Goal: Task Accomplishment & Management: Manage account settings

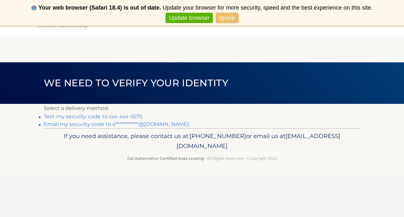
click at [119, 116] on link "Text my security code to xxx-xxx-5575" at bounding box center [93, 116] width 98 height 6
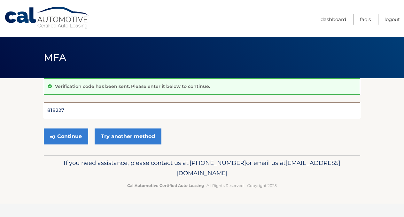
type input "818227"
click at [66, 136] on button "Continue" at bounding box center [66, 136] width 44 height 16
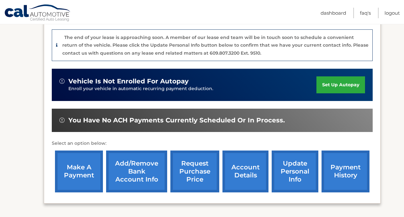
scroll to position [156, 0]
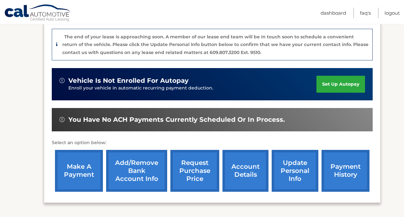
click at [241, 177] on link "account details" at bounding box center [245, 171] width 46 height 42
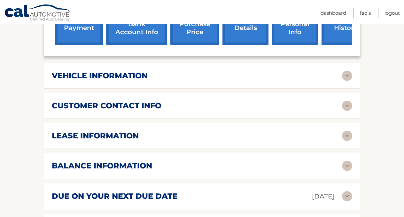
scroll to position [286, 0]
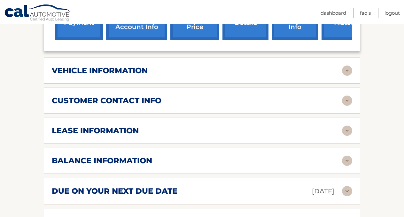
click at [348, 126] on img at bounding box center [347, 131] width 10 height 10
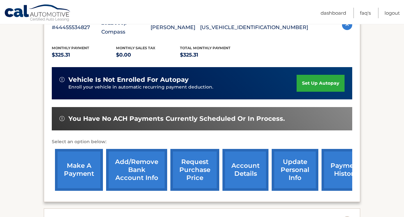
scroll to position [144, 0]
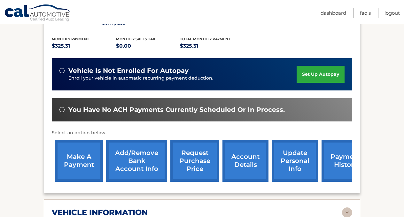
click at [253, 156] on link "account details" at bounding box center [245, 161] width 46 height 42
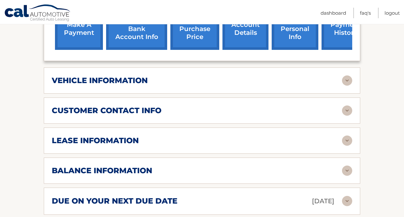
scroll to position [277, 0]
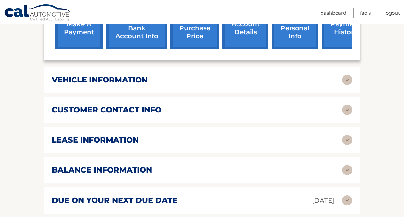
click at [349, 105] on img at bounding box center [347, 110] width 10 height 10
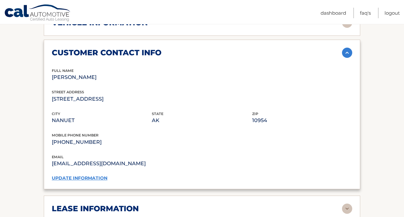
scroll to position [340, 0]
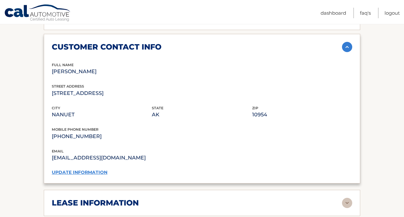
click at [88, 169] on link "update information" at bounding box center [80, 172] width 56 height 6
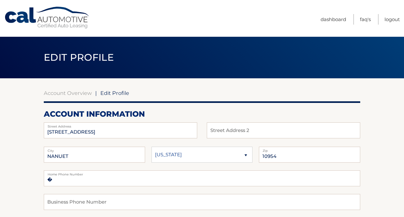
select select "NY"
click at [140, 132] on input "33 GRANDVIEW AVE" at bounding box center [120, 130] width 153 height 16
drag, startPoint x: 140, startPoint y: 132, endPoint x: 24, endPoint y: 133, distance: 116.0
type input "756 westchester circle"
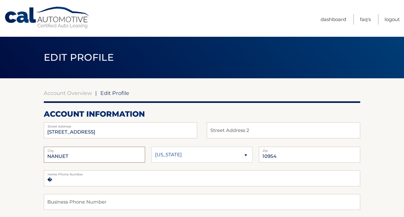
drag, startPoint x: 113, startPoint y: 161, endPoint x: 33, endPoint y: 154, distance: 79.9
type input "Hendersonville"
select select "TN"
drag, startPoint x: 298, startPoint y: 157, endPoint x: 249, endPoint y: 154, distance: 49.3
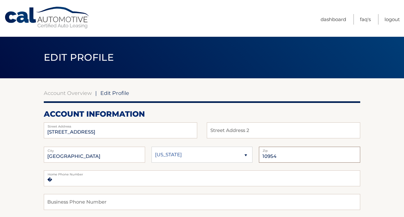
click at [249, 154] on fieldset "Hendersonville City Alaska Alabama Arkansas State 10954 Zip" at bounding box center [202, 159] width 316 height 24
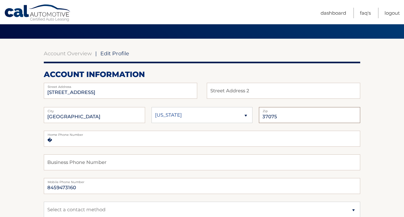
scroll to position [41, 0]
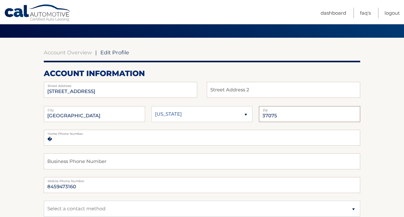
type input "37075"
drag, startPoint x: 93, startPoint y: 189, endPoint x: 19, endPoint y: 189, distance: 73.8
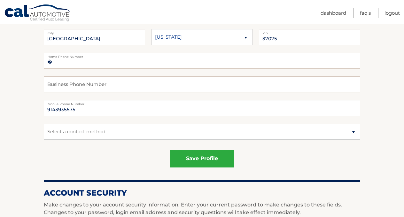
scroll to position [122, 0]
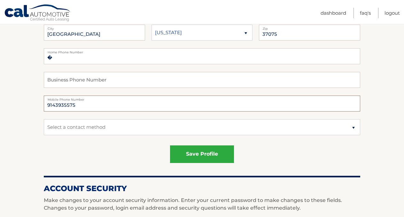
type input "9143935575"
select select "1"
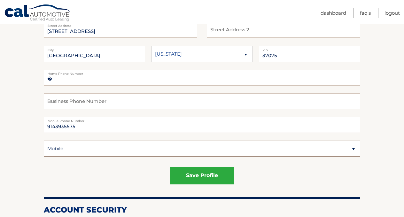
scroll to position [101, 0]
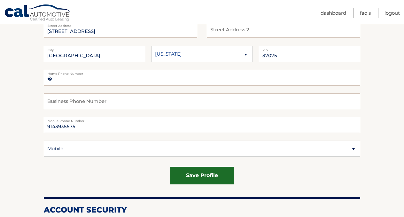
click at [217, 175] on button "save profile" at bounding box center [202, 176] width 64 height 18
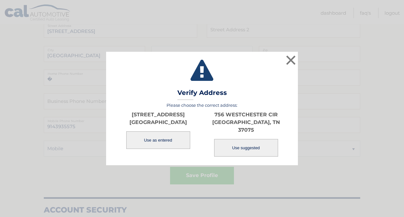
click at [261, 146] on button "Use suggested" at bounding box center [246, 148] width 64 height 18
type input "756 WESTCHESTER CIR"
type input "HENDERSONVILLE"
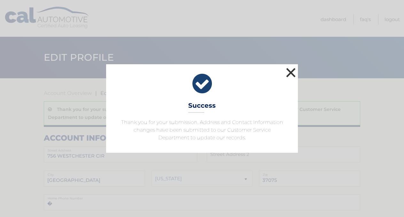
click at [289, 71] on button "×" at bounding box center [290, 72] width 13 height 13
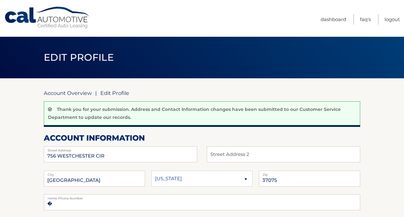
click at [61, 92] on link "Account Overview" at bounding box center [68, 93] width 48 height 6
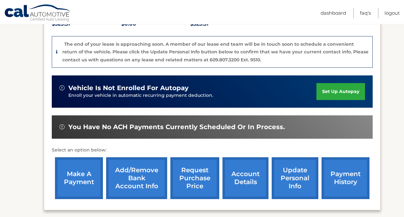
scroll to position [151, 0]
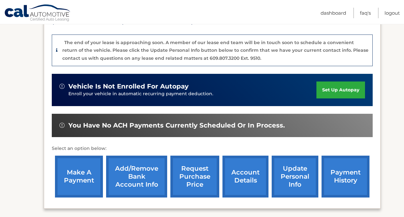
click at [332, 91] on link "set up autopay" at bounding box center [340, 90] width 49 height 17
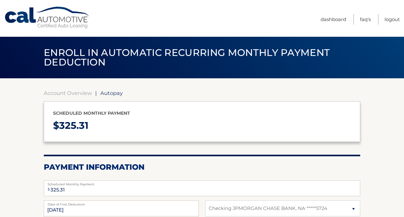
select select "MDRjMTUyNDctNWQzYi00ZmI2LWFjYzEtZDg1NjZlZGViOTYx"
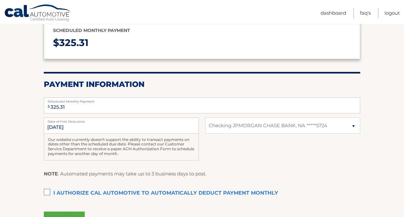
scroll to position [83, 0]
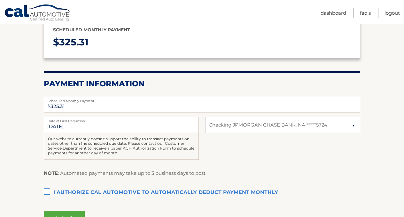
click at [46, 188] on label "I authorize cal automotive to automatically deduct payment monthly This checkbo…" at bounding box center [202, 192] width 316 height 13
click at [0, 0] on input "I authorize cal automotive to automatically deduct payment monthly This checkbo…" at bounding box center [0, 0] width 0 height 0
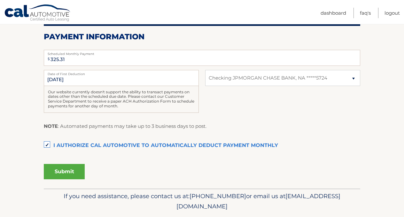
scroll to position [131, 0]
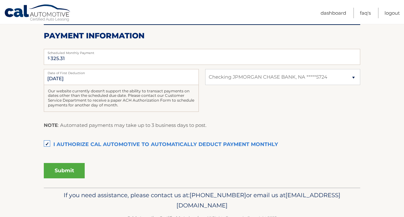
click at [68, 169] on button "Submit" at bounding box center [64, 170] width 41 height 15
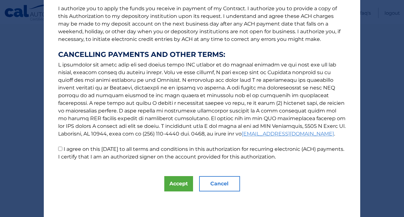
scroll to position [85, 0]
click at [171, 184] on button "Accept" at bounding box center [178, 183] width 29 height 15
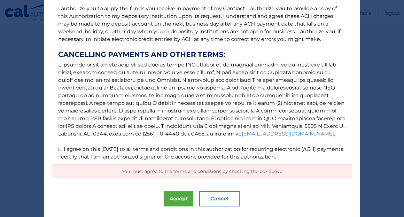
click at [58, 151] on input "I agree on this [DATE] to all terms and conditions in this authorization for re…" at bounding box center [60, 149] width 4 height 4
checkbox input "true"
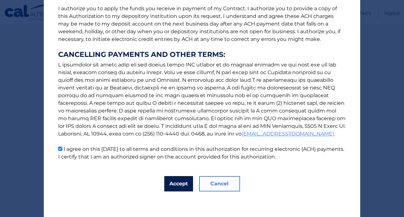
click at [180, 182] on button "Accept" at bounding box center [178, 183] width 29 height 15
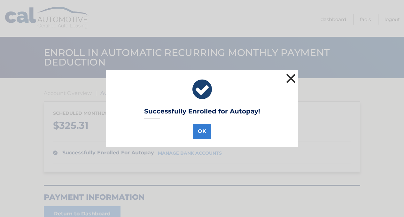
click at [291, 80] on button "×" at bounding box center [290, 78] width 13 height 13
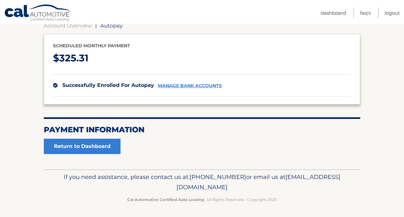
scroll to position [67, 0]
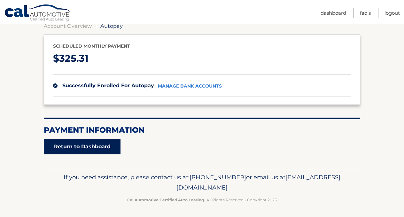
click at [61, 149] on link "Return to Dashboard" at bounding box center [82, 146] width 77 height 15
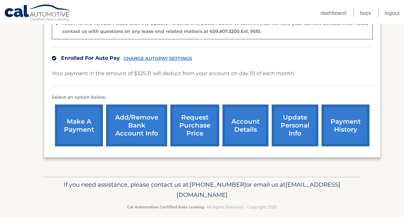
scroll to position [181, 0]
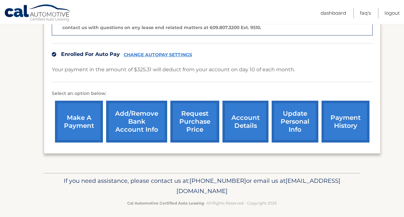
click at [242, 120] on link "account details" at bounding box center [245, 122] width 46 height 42
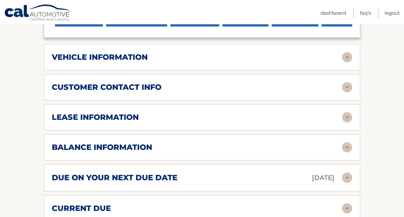
scroll to position [275, 0]
click at [353, 77] on div "customer contact info full name [PERSON_NAME] street address [STREET_ADDRESS] c…" at bounding box center [202, 87] width 316 height 26
click at [348, 82] on img at bounding box center [347, 87] width 10 height 10
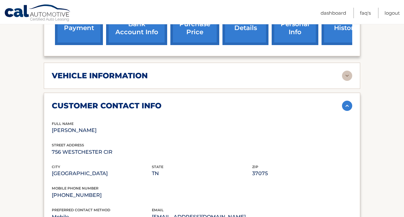
scroll to position [256, 0]
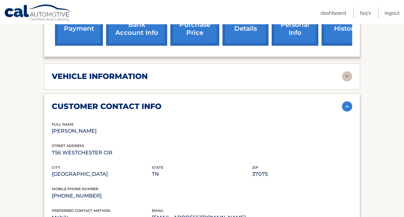
click at [349, 71] on img at bounding box center [347, 76] width 10 height 10
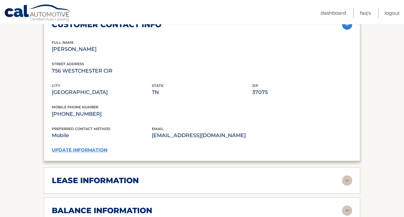
scroll to position [492, 0]
click at [350, 175] on img at bounding box center [347, 180] width 10 height 10
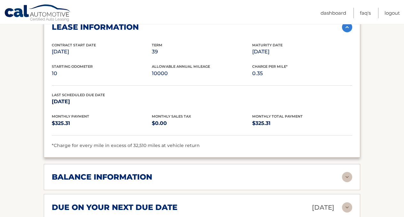
scroll to position [646, 0]
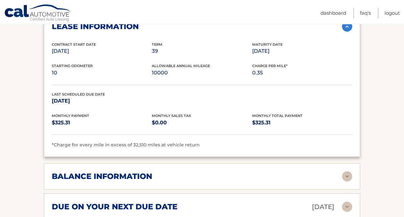
click at [349, 171] on img at bounding box center [347, 176] width 10 height 10
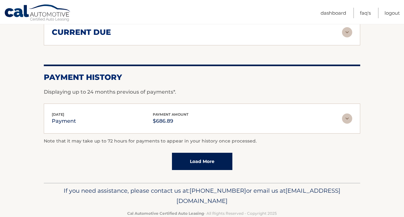
scroll to position [928, 0]
